Goal: Transaction & Acquisition: Purchase product/service

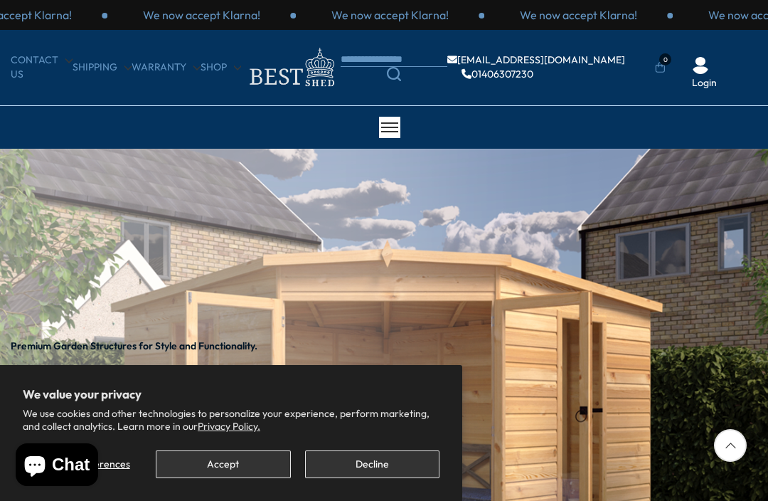
click at [383, 463] on button "Decline" at bounding box center [372, 464] width 134 height 28
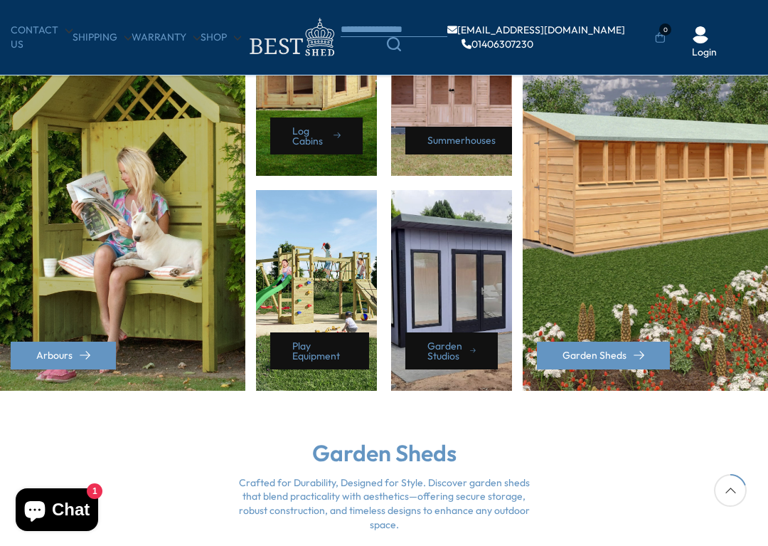
scroll to position [719, 0]
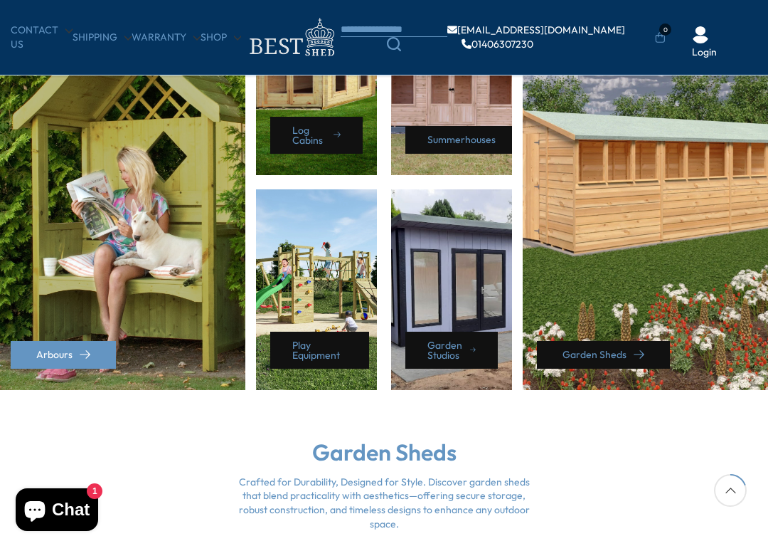
click at [624, 361] on link "Garden Sheds" at bounding box center [603, 355] width 133 height 28
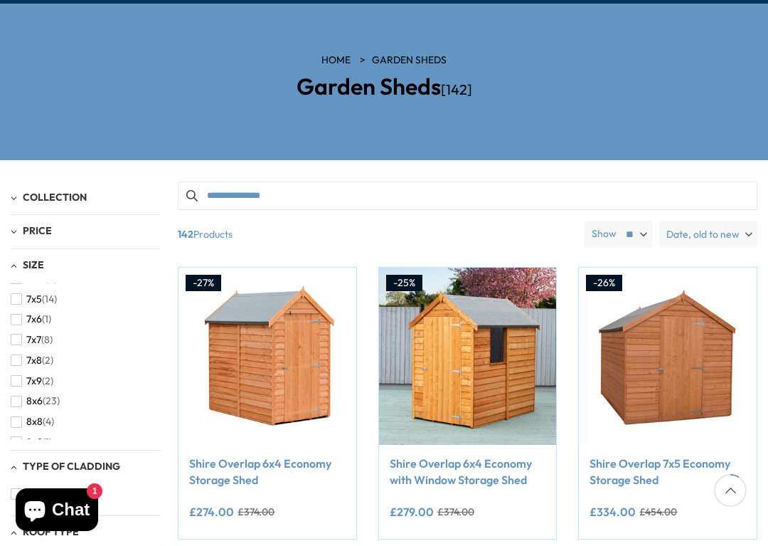
scroll to position [342, 0]
click at [53, 396] on span "(23)" at bounding box center [51, 402] width 17 height 12
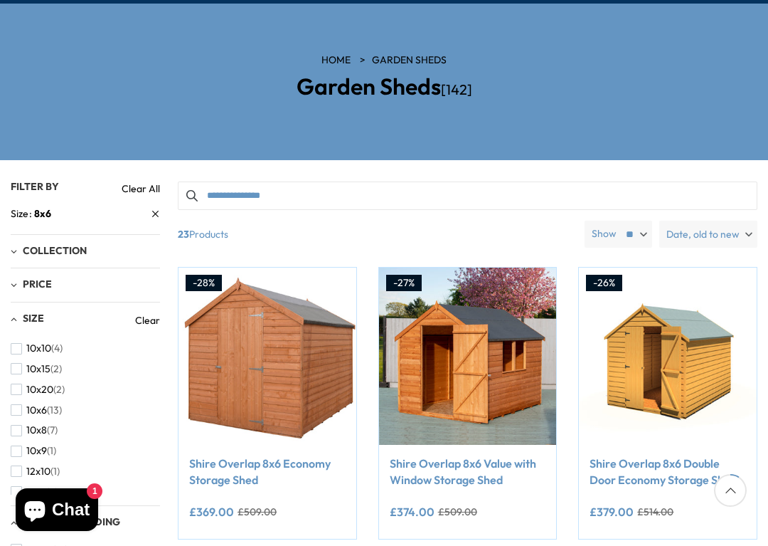
click at [756, 224] on label "Date, old to new" at bounding box center [709, 234] width 98 height 27
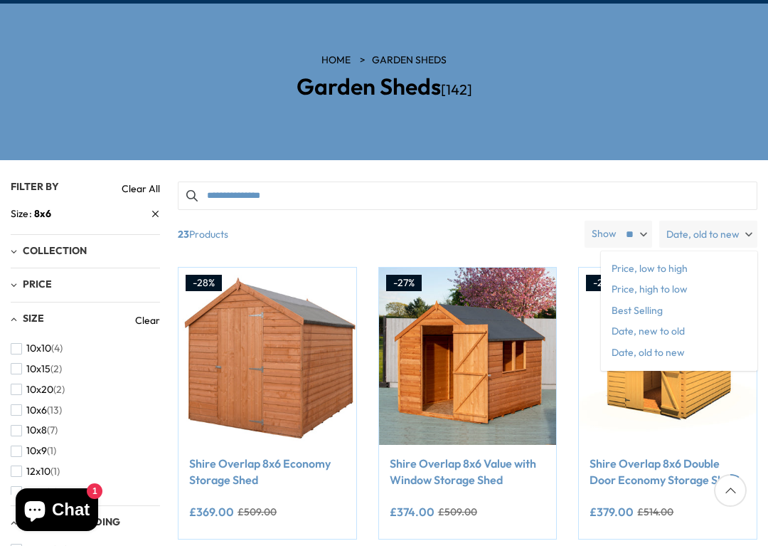
click at [689, 268] on span "Price, low to high" at bounding box center [679, 268] width 157 height 21
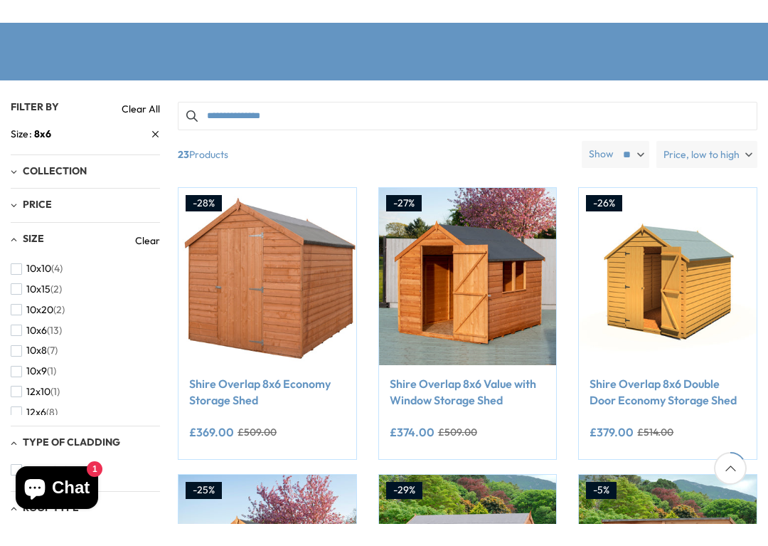
scroll to position [250, 0]
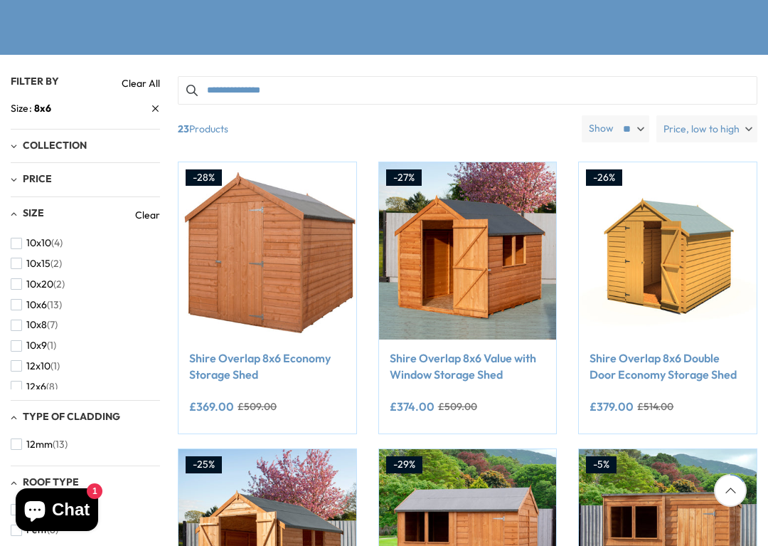
click at [307, 359] on link "Shire Overlap 8x6 Economy Storage Shed" at bounding box center [267, 366] width 157 height 32
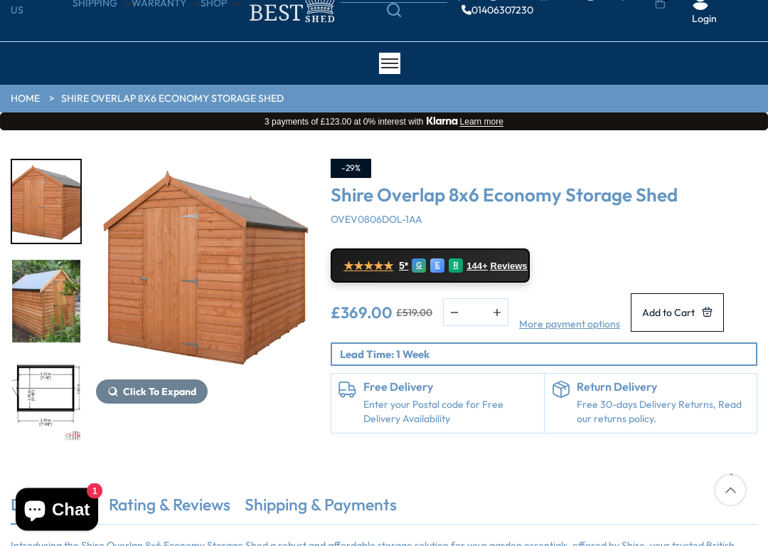
scroll to position [67, 0]
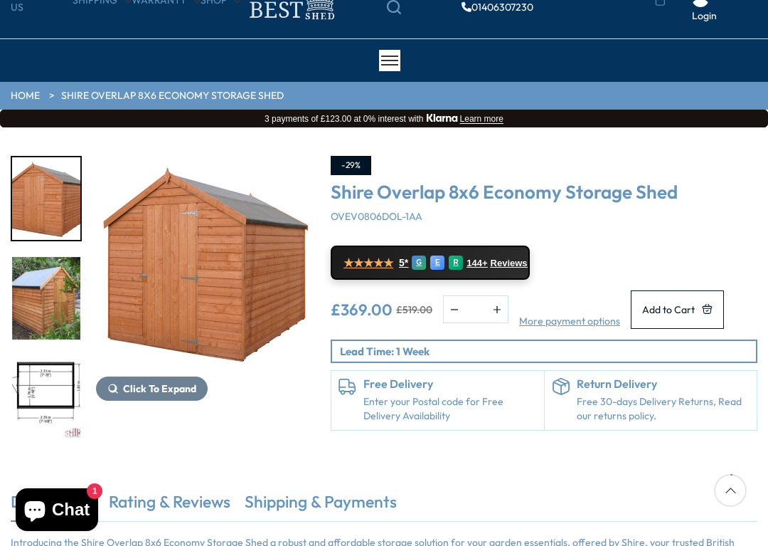
click at [543, 359] on p "Lead Time: 1 Week" at bounding box center [548, 351] width 416 height 15
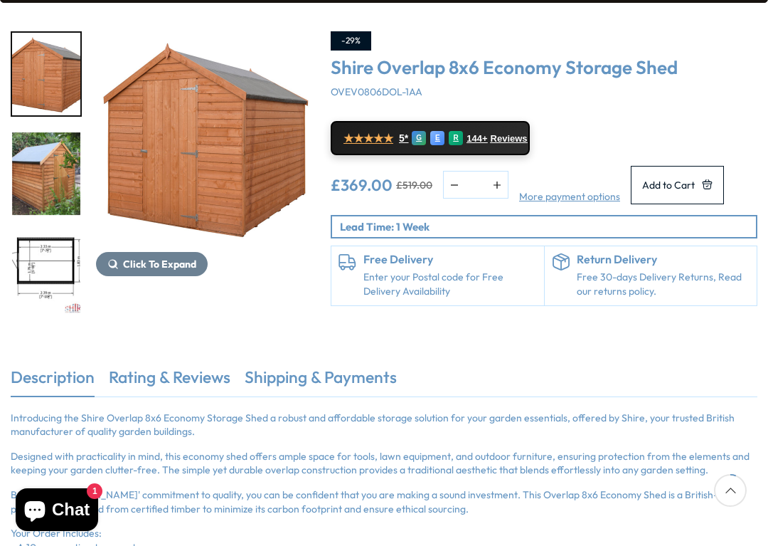
scroll to position [206, 0]
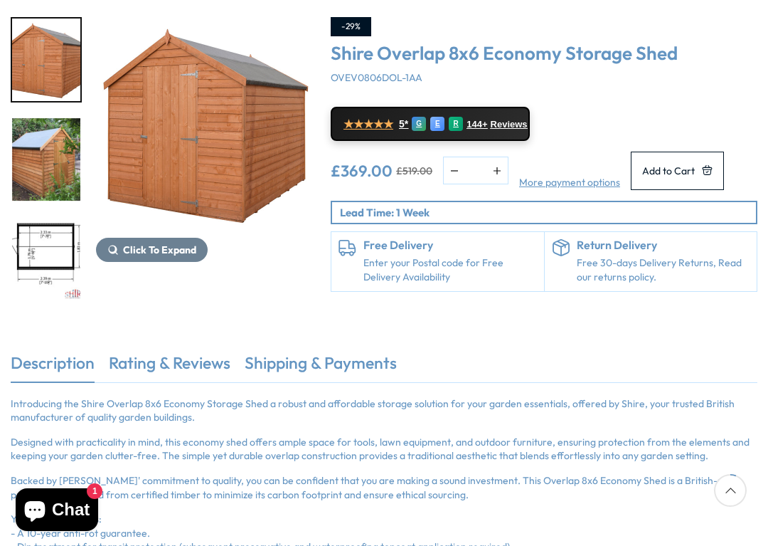
click at [452, 276] on link "Enter your Postal code for Free Delivery Availability" at bounding box center [451, 270] width 174 height 28
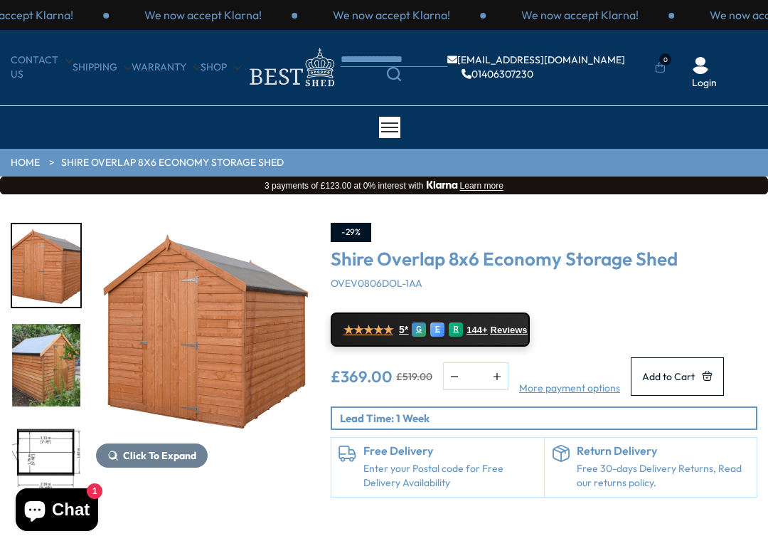
click at [413, 457] on h6 "Free Delivery" at bounding box center [451, 451] width 174 height 13
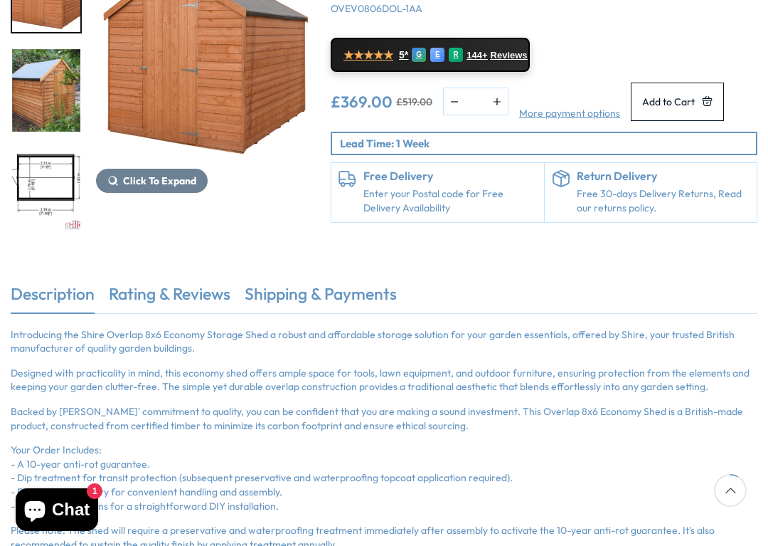
scroll to position [278, 0]
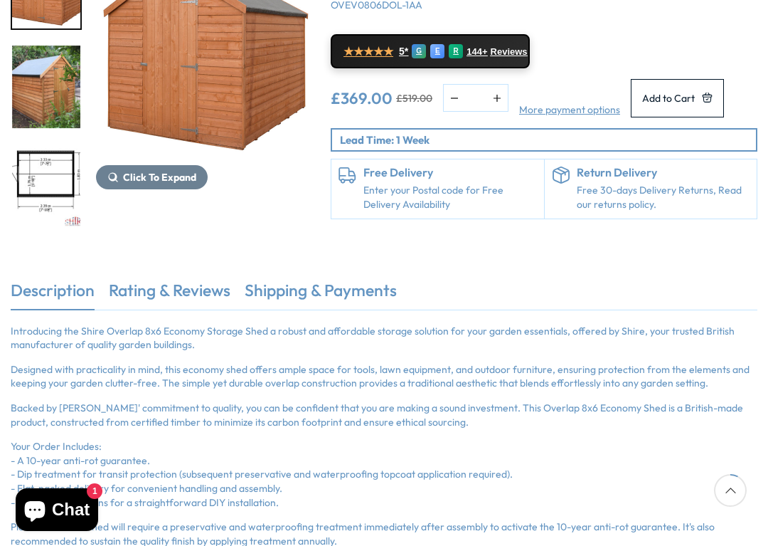
click at [376, 297] on link "Shipping & Payments" at bounding box center [321, 294] width 152 height 30
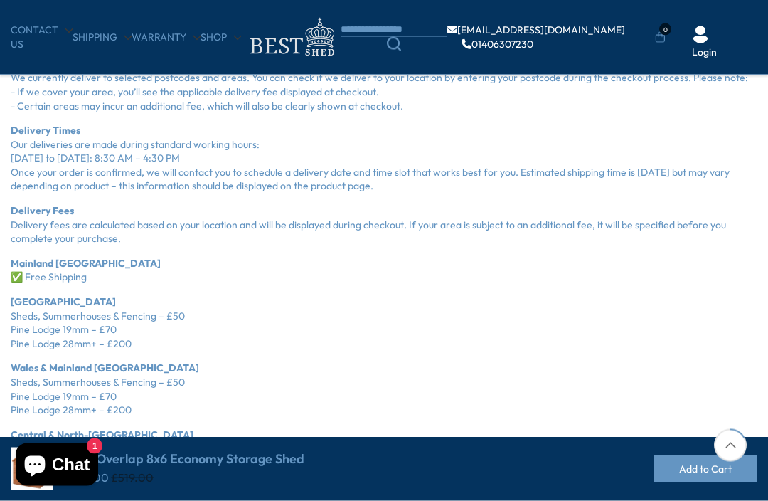
scroll to position [561, 0]
